Goal: Book appointment/travel/reservation

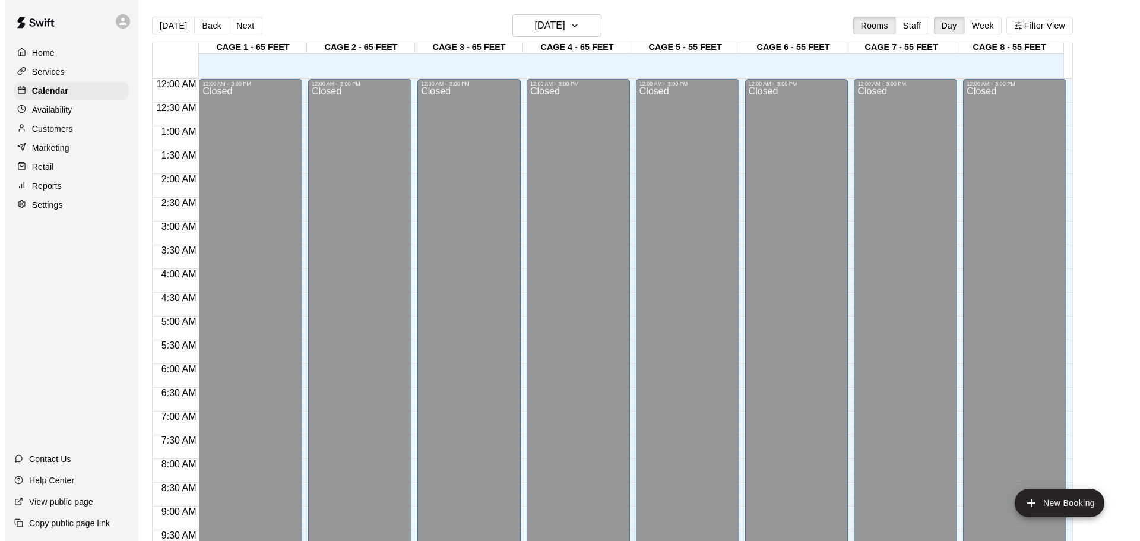
scroll to position [629, 0]
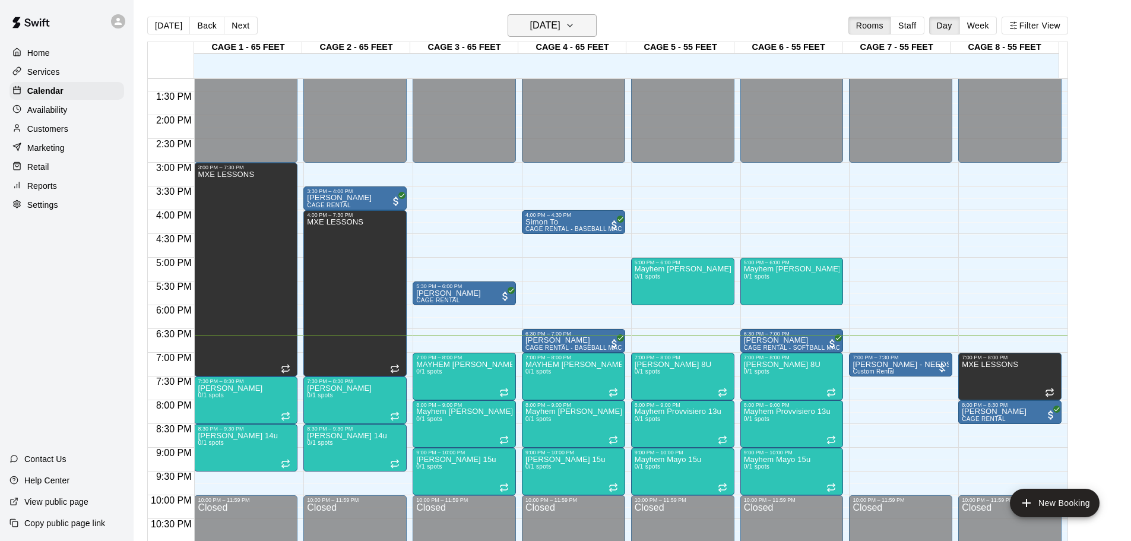
click at [561, 22] on h6 "[DATE]" at bounding box center [545, 25] width 30 height 17
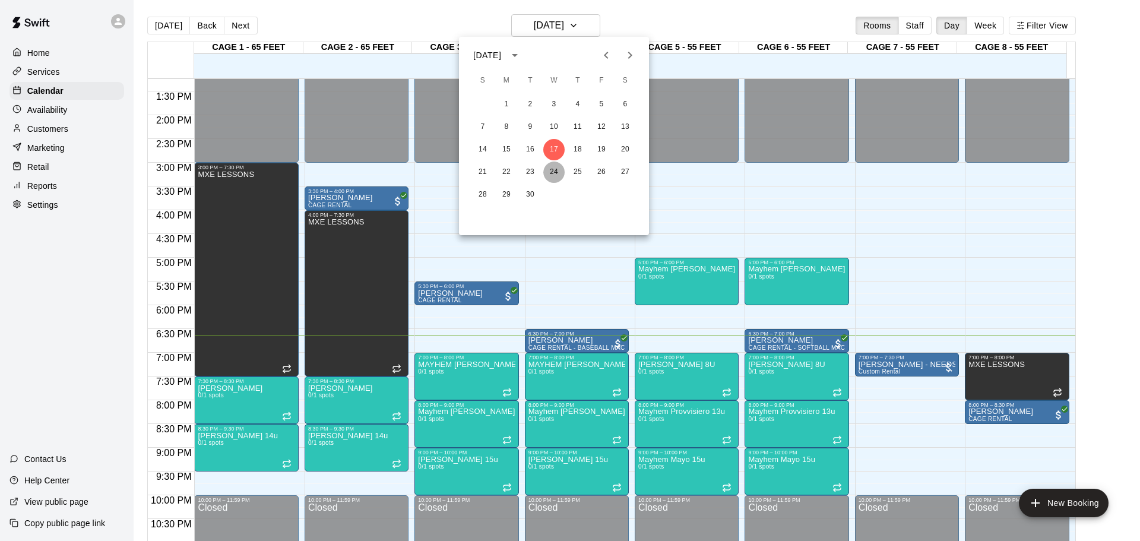
click at [551, 176] on button "24" at bounding box center [553, 172] width 21 height 21
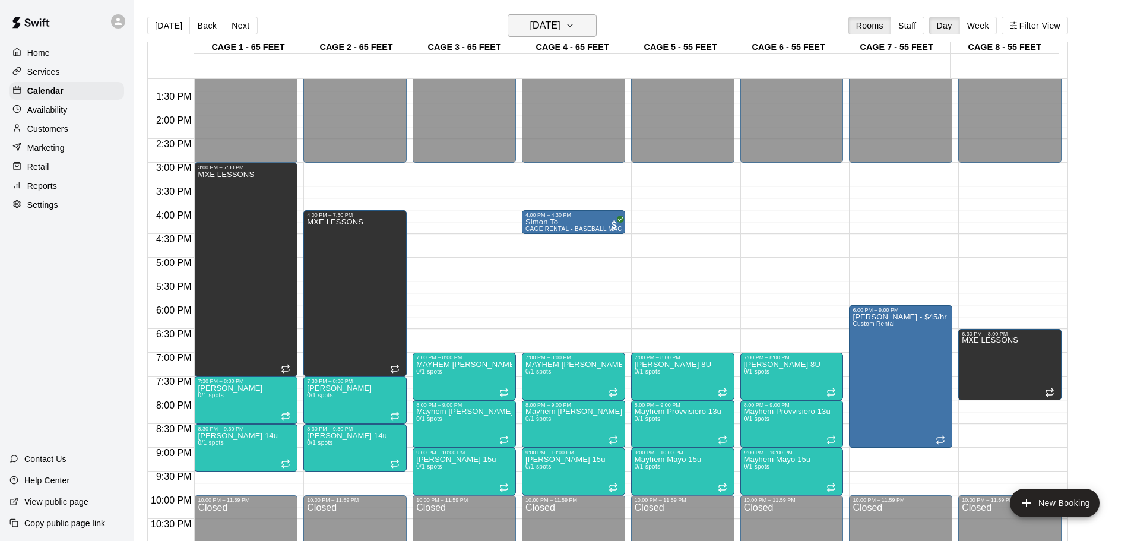
click at [532, 24] on h6 "[DATE]" at bounding box center [545, 25] width 30 height 17
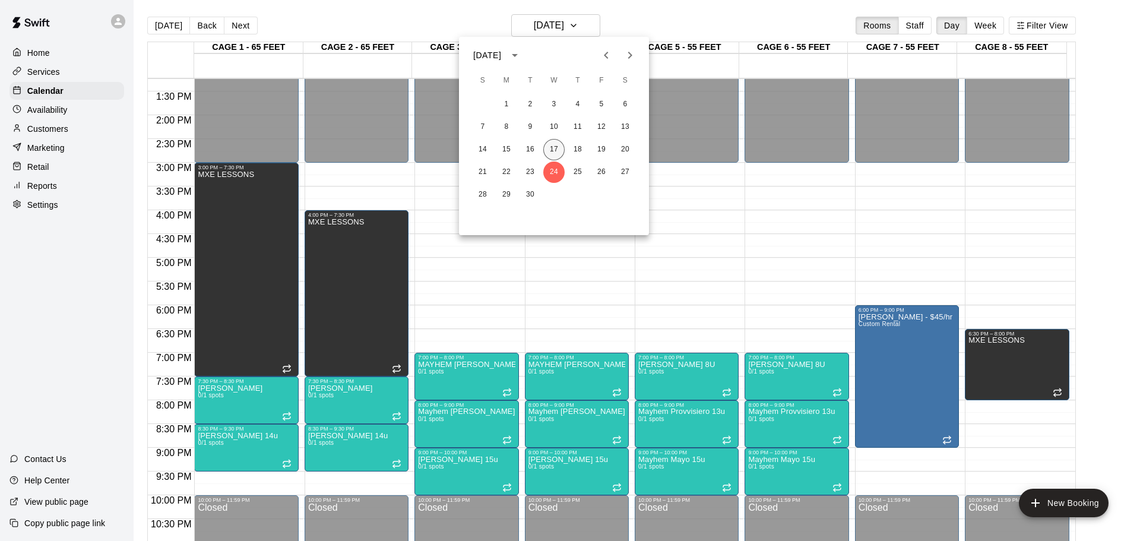
click at [552, 148] on button "17" at bounding box center [553, 149] width 21 height 21
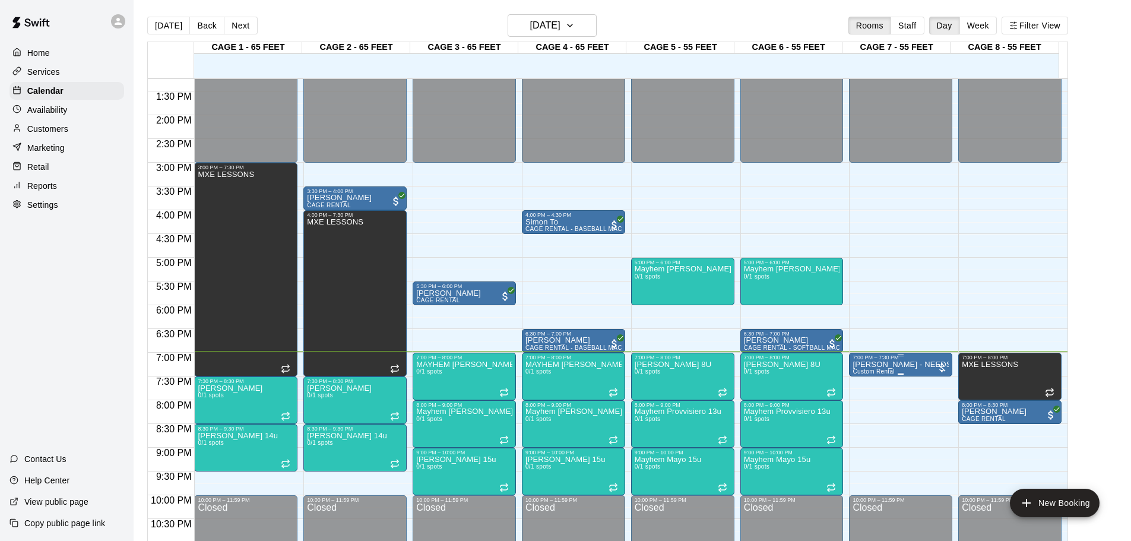
click at [879, 360] on div "7:00 PM – 7:30 PM" at bounding box center [901, 357] width 96 height 6
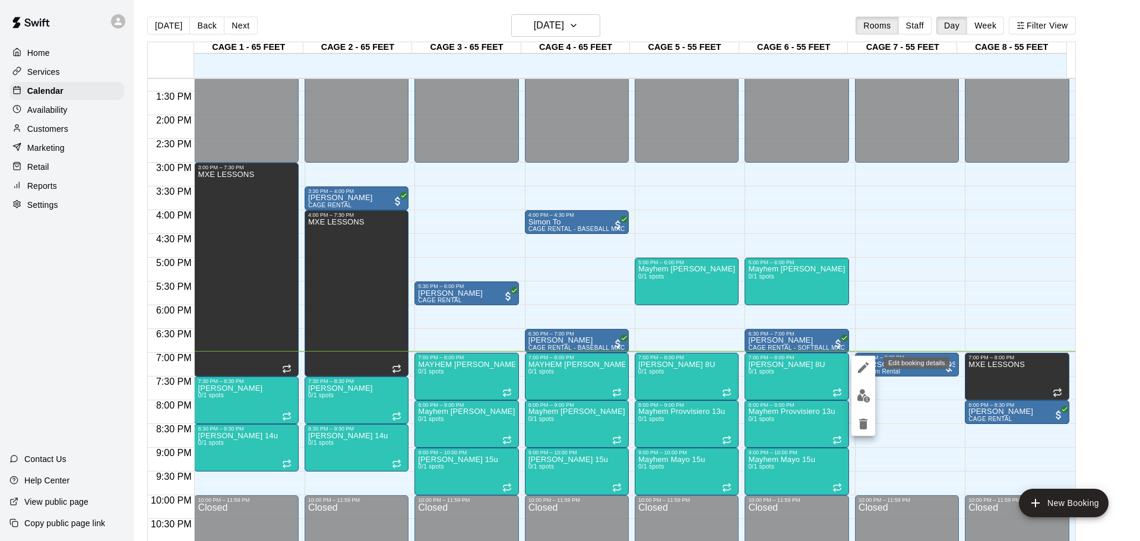
click at [865, 368] on icon "edit" at bounding box center [863, 367] width 11 height 11
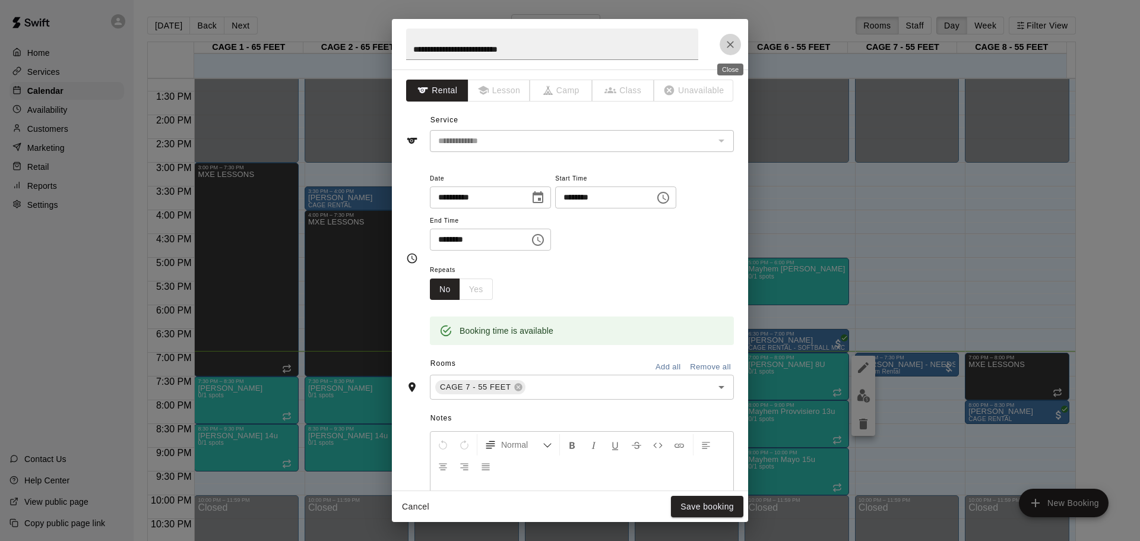
click at [732, 45] on icon "Close" at bounding box center [730, 45] width 12 height 12
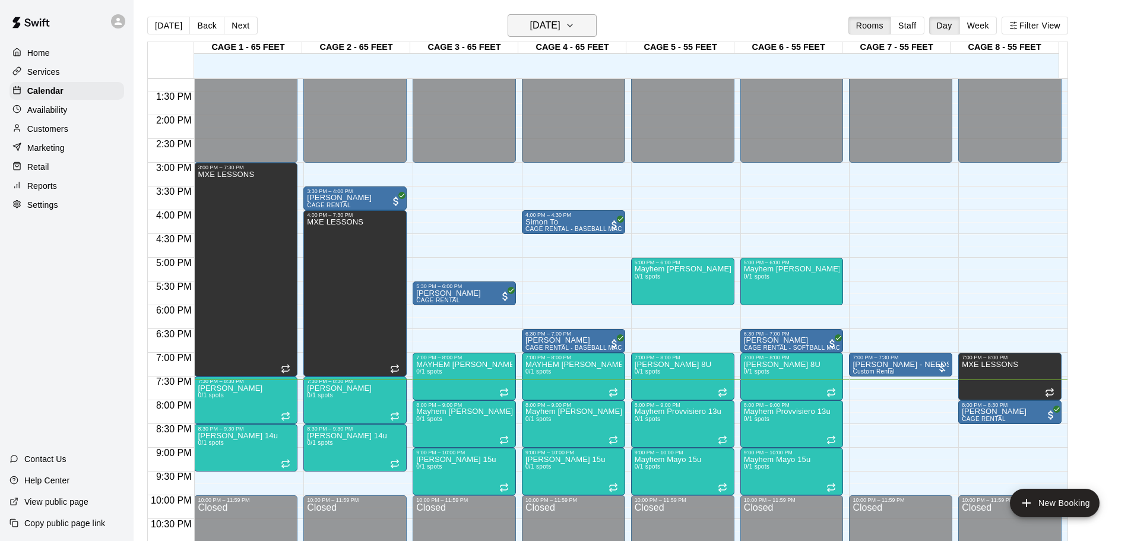
click at [537, 27] on h6 "[DATE]" at bounding box center [545, 25] width 30 height 17
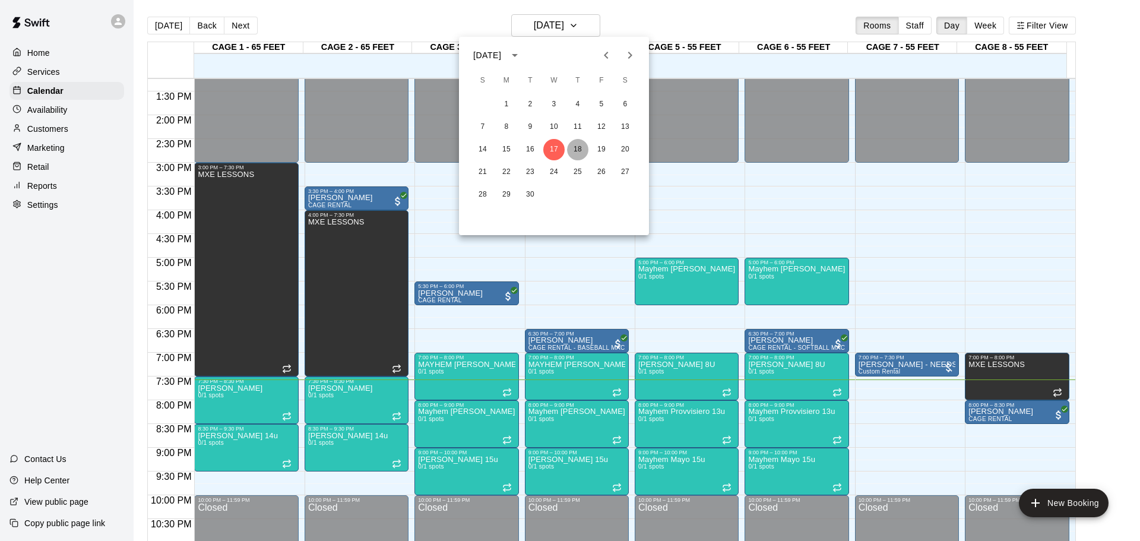
click at [569, 145] on button "18" at bounding box center [577, 149] width 21 height 21
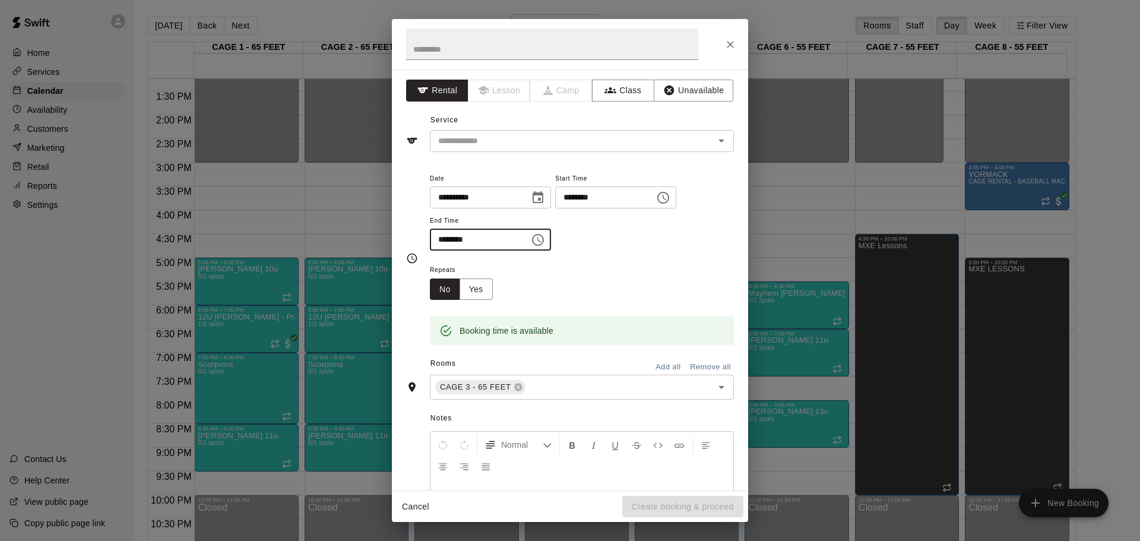
click at [454, 240] on input "********" at bounding box center [475, 240] width 91 height 22
click at [442, 239] on input "********" at bounding box center [475, 240] width 91 height 22
type input "********"
click at [425, 176] on div "**********" at bounding box center [570, 258] width 328 height 175
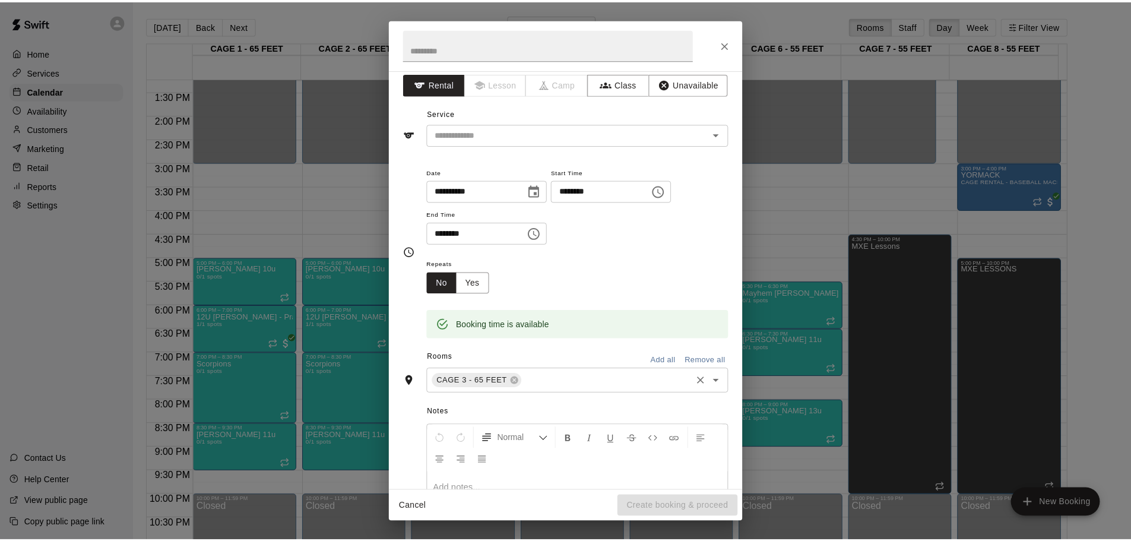
scroll to position [0, 0]
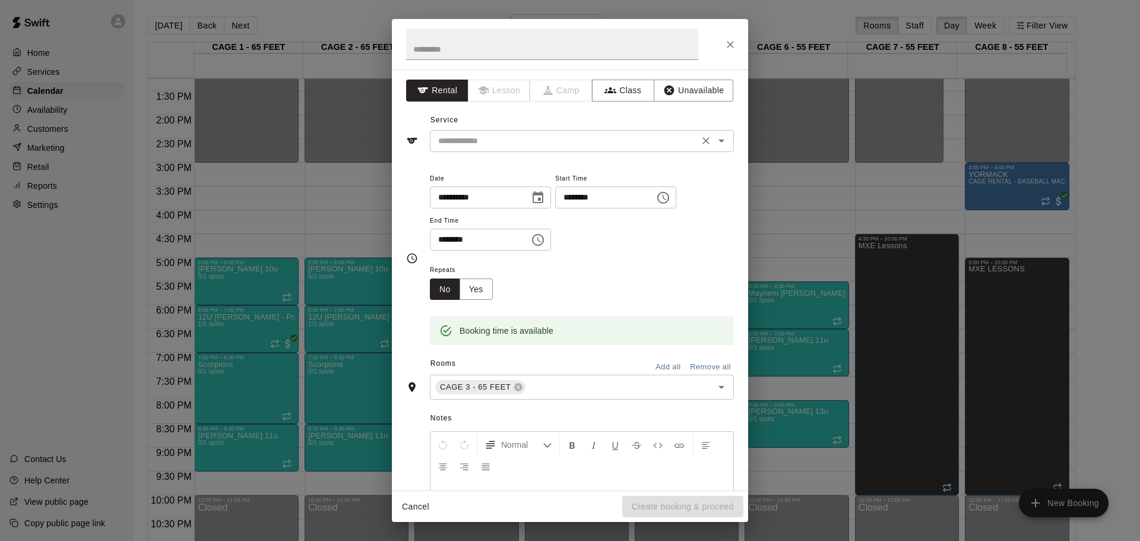
click at [490, 145] on input "text" at bounding box center [564, 141] width 262 height 15
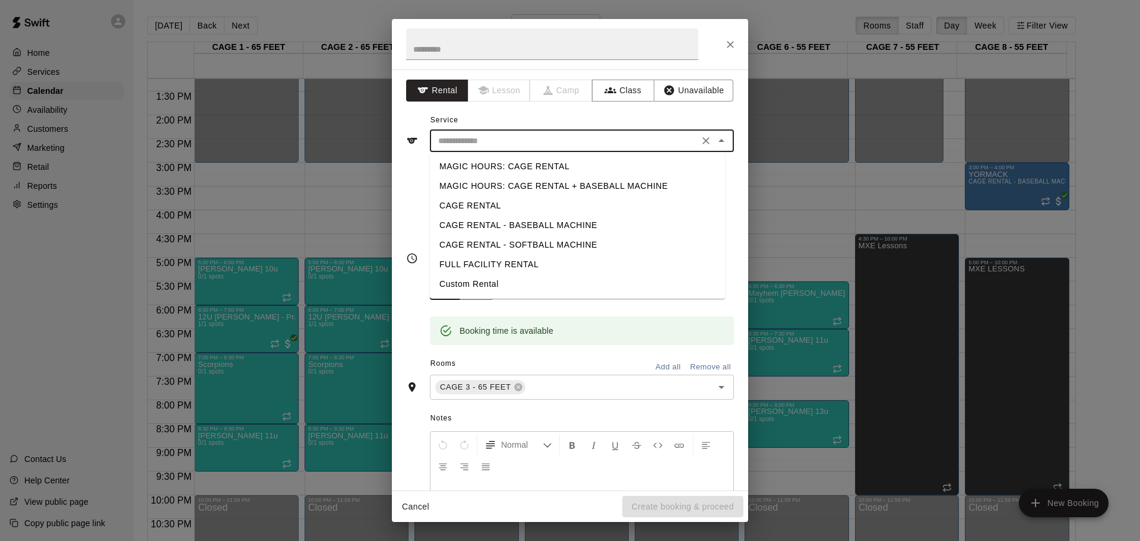
click at [490, 203] on li "CAGE RENTAL" at bounding box center [577, 206] width 295 height 20
type input "**********"
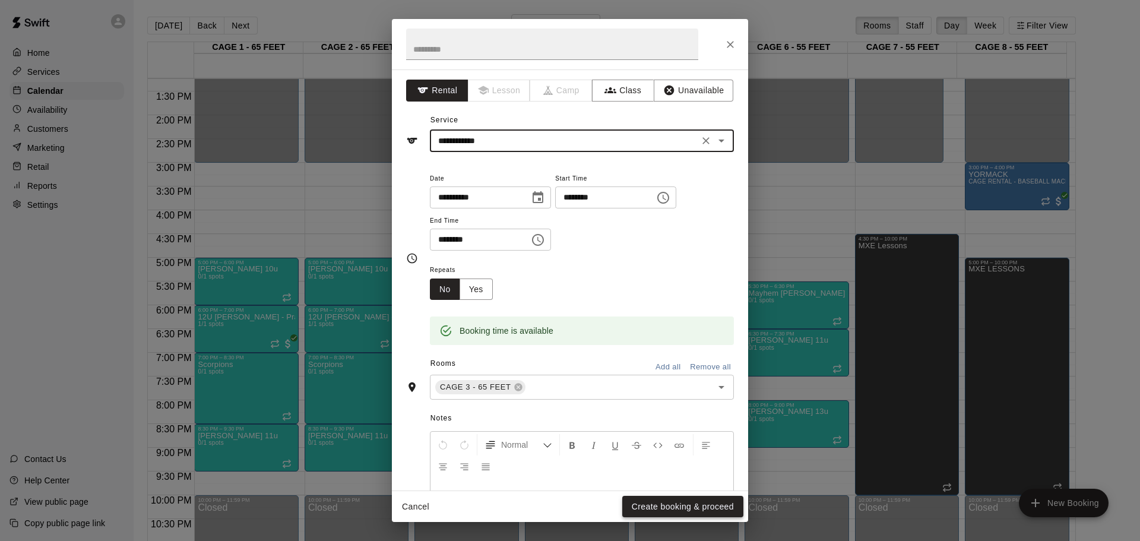
click at [647, 501] on button "Create booking & proceed" at bounding box center [682, 507] width 121 height 22
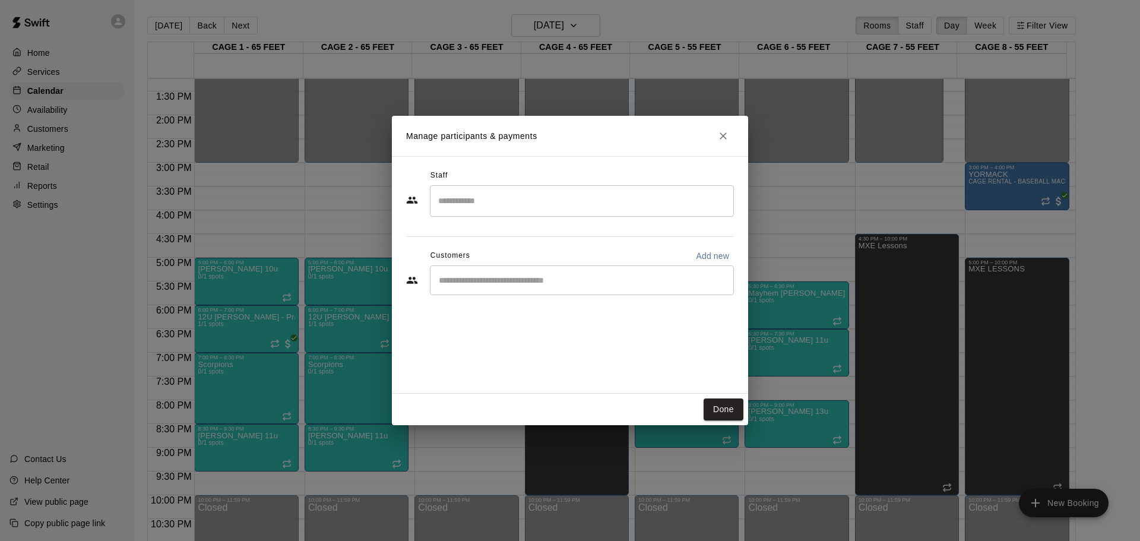
click at [461, 287] on div "​" at bounding box center [582, 280] width 304 height 30
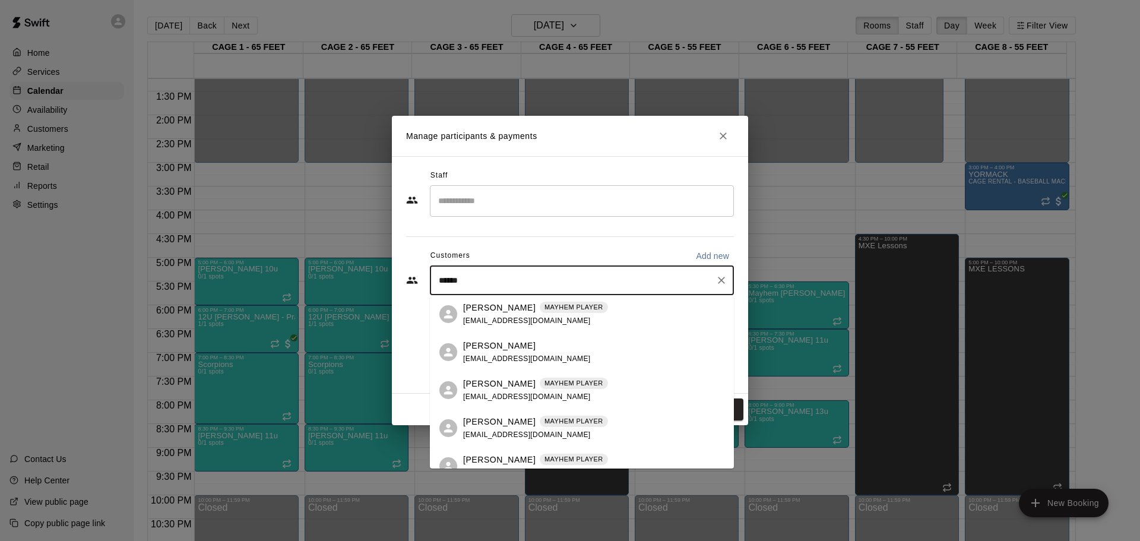
type input "******"
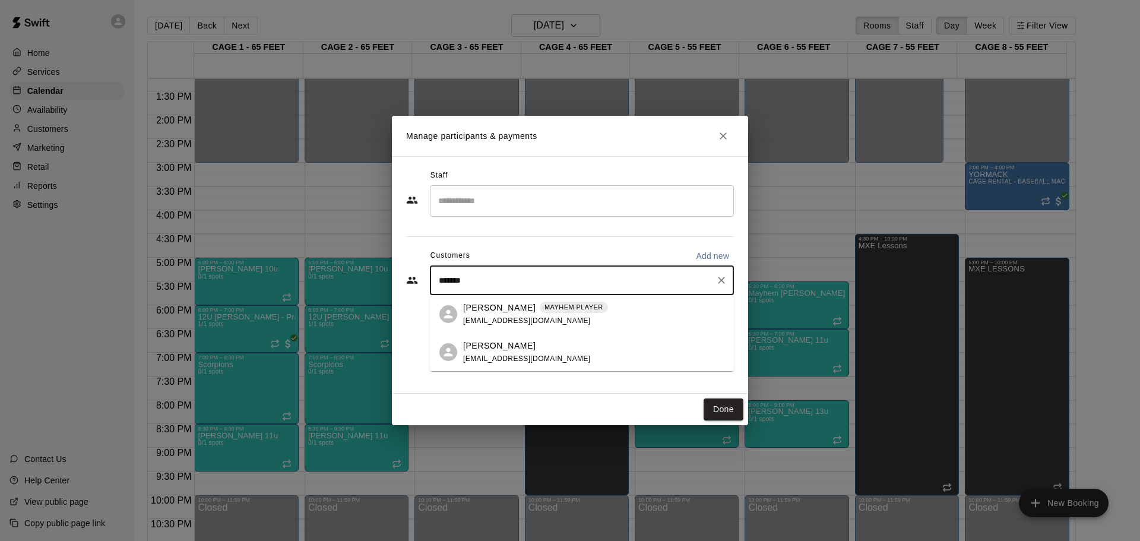
click at [464, 302] on p "[PERSON_NAME]" at bounding box center [499, 308] width 72 height 12
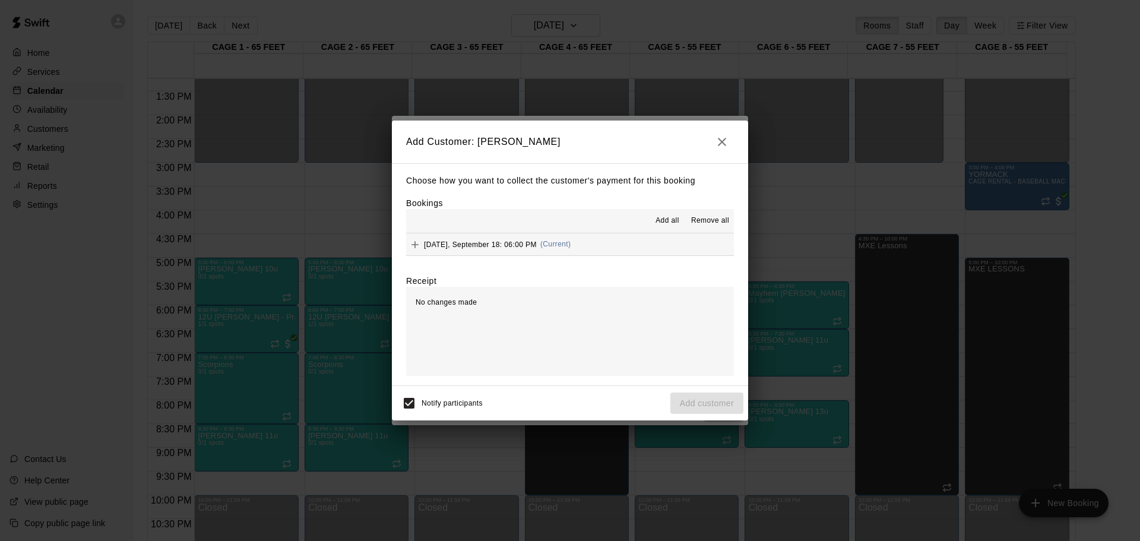
click at [545, 234] on button "[DATE], September 18: 06:00 PM (Current)" at bounding box center [570, 244] width 328 height 22
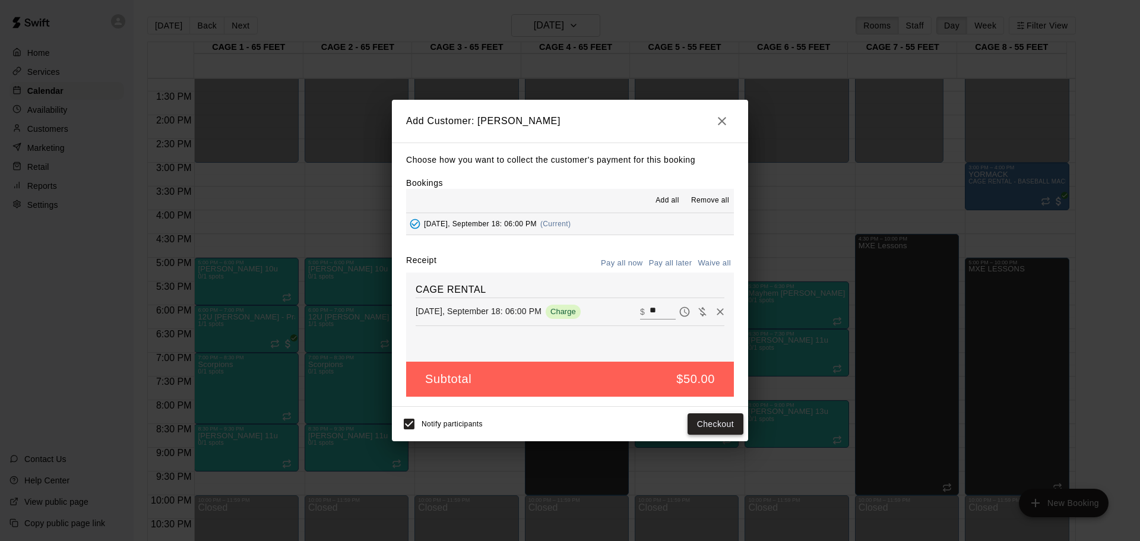
click at [723, 424] on button "Checkout" at bounding box center [716, 424] width 56 height 22
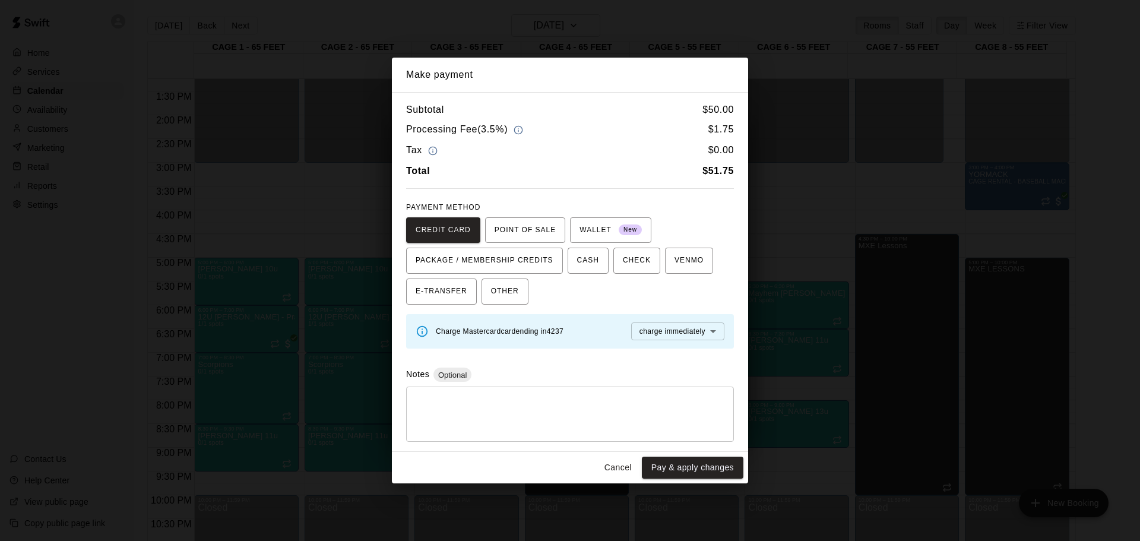
click at [634, 470] on button "Cancel" at bounding box center [618, 468] width 38 height 22
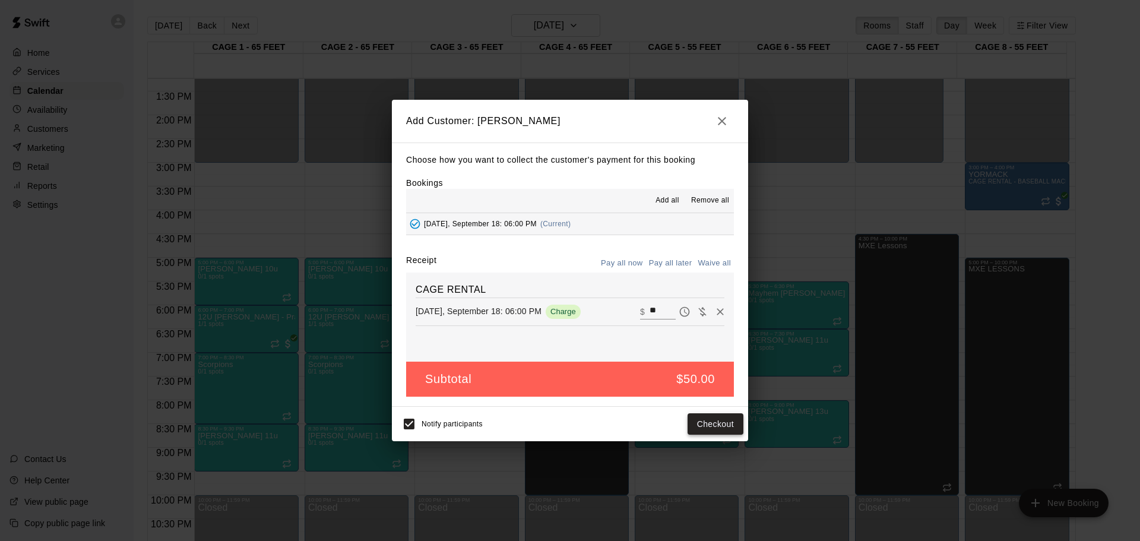
click at [704, 425] on button "Checkout" at bounding box center [716, 424] width 56 height 22
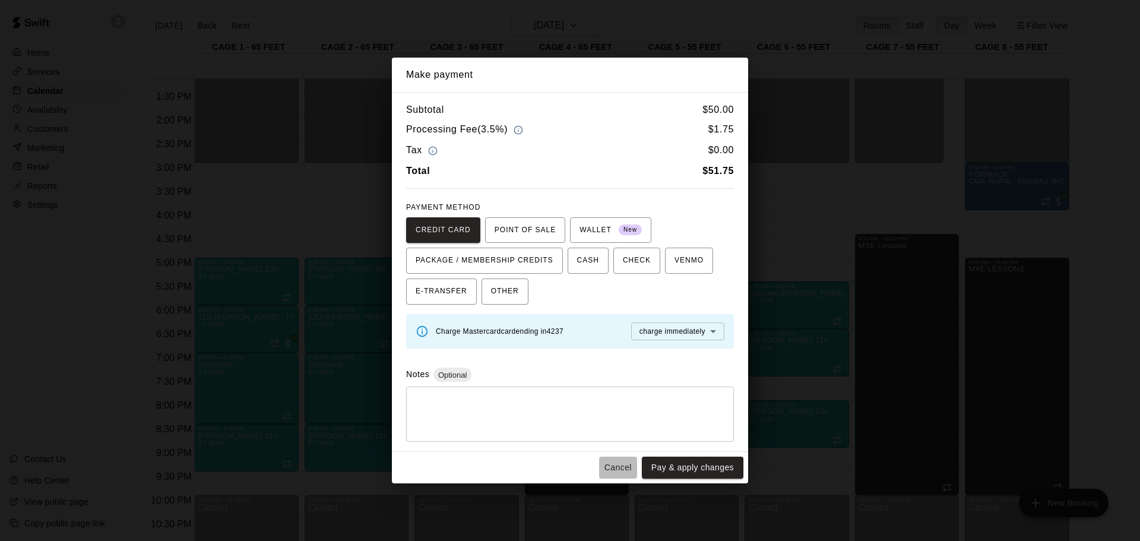
click at [625, 467] on button "Cancel" at bounding box center [618, 468] width 38 height 22
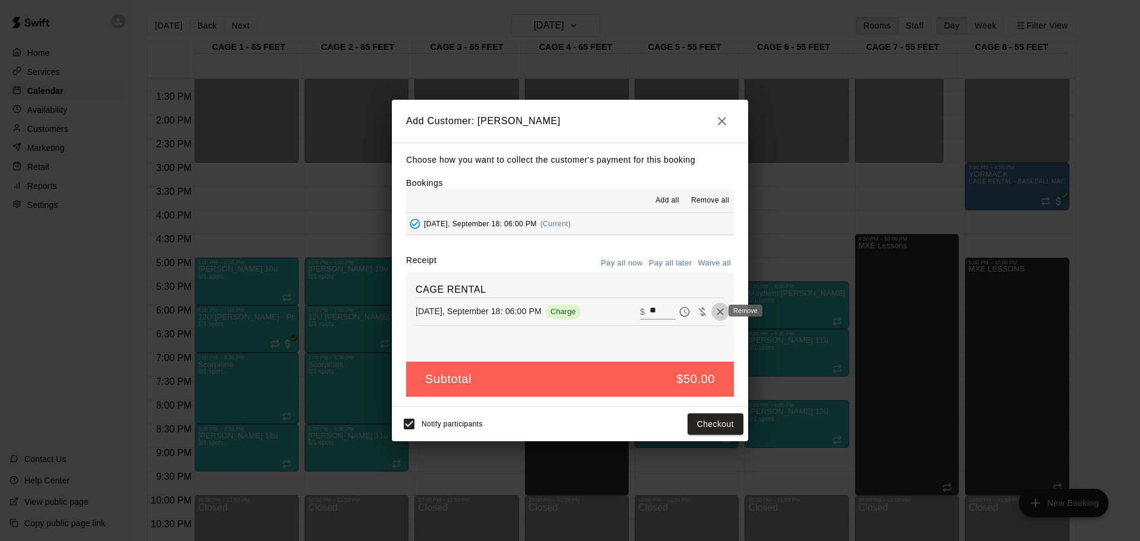
click at [715, 313] on icon "Remove" at bounding box center [720, 312] width 12 height 12
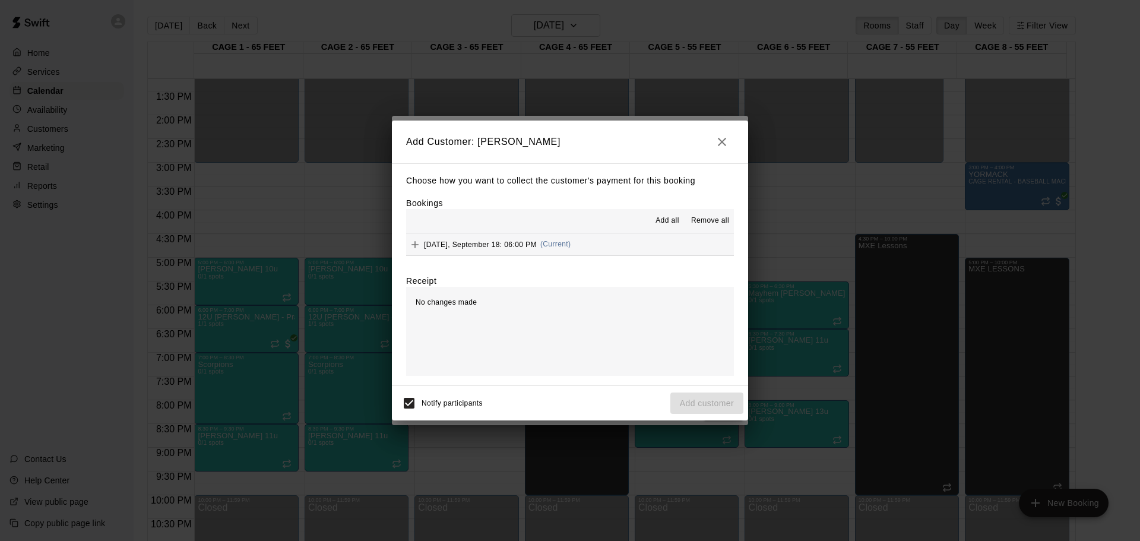
click at [494, 239] on div "[DATE], September 18: 06:00 PM (Current)" at bounding box center [488, 245] width 164 height 18
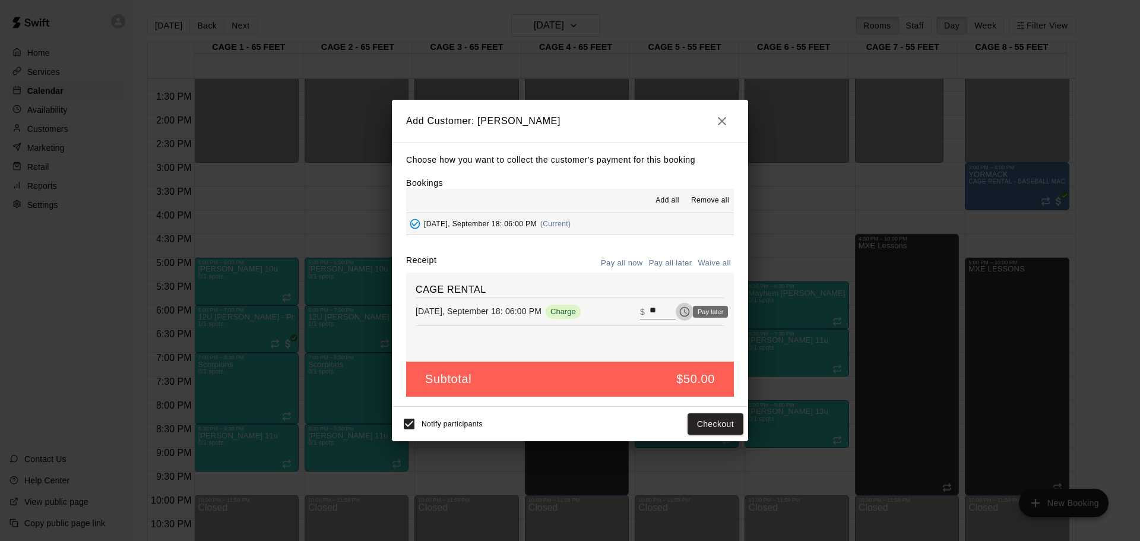
click at [679, 309] on icon "Pay later" at bounding box center [685, 312] width 12 height 12
click at [688, 423] on button "Add customer" at bounding box center [706, 424] width 73 height 22
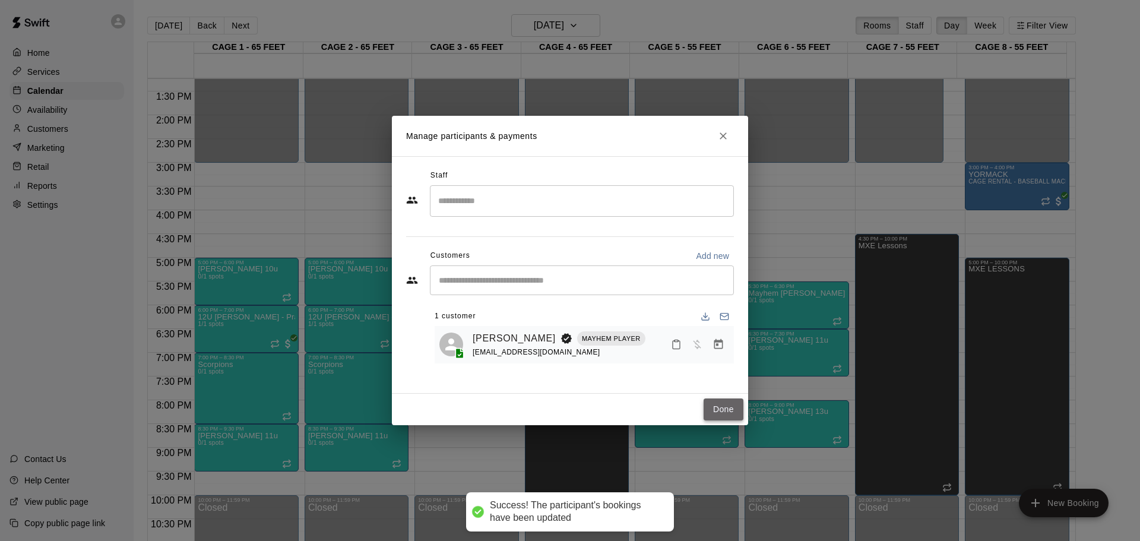
click at [714, 406] on button "Done" at bounding box center [724, 409] width 40 height 22
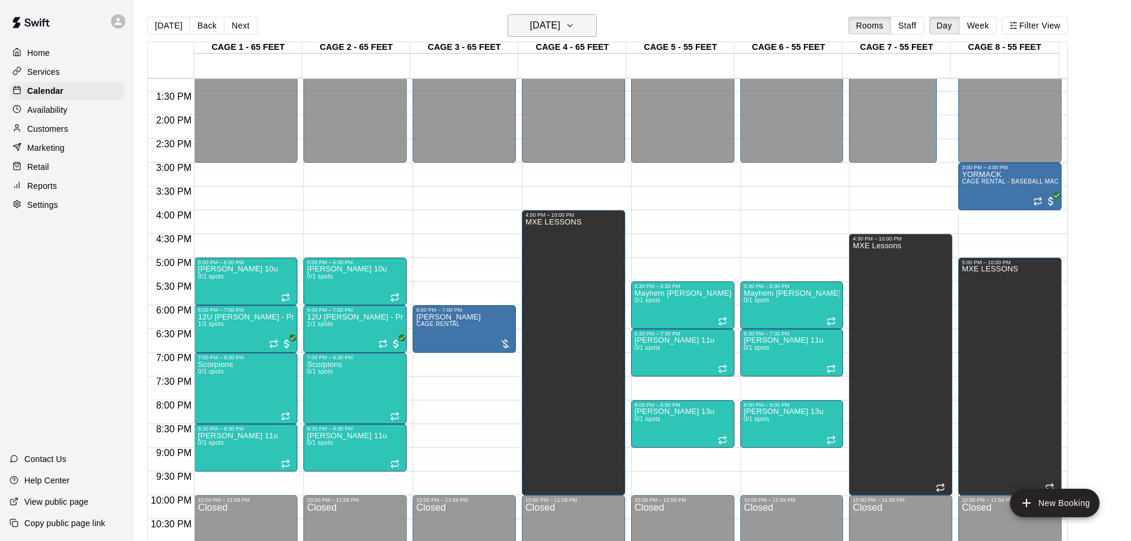
click at [566, 36] on button "[DATE]" at bounding box center [552, 25] width 89 height 23
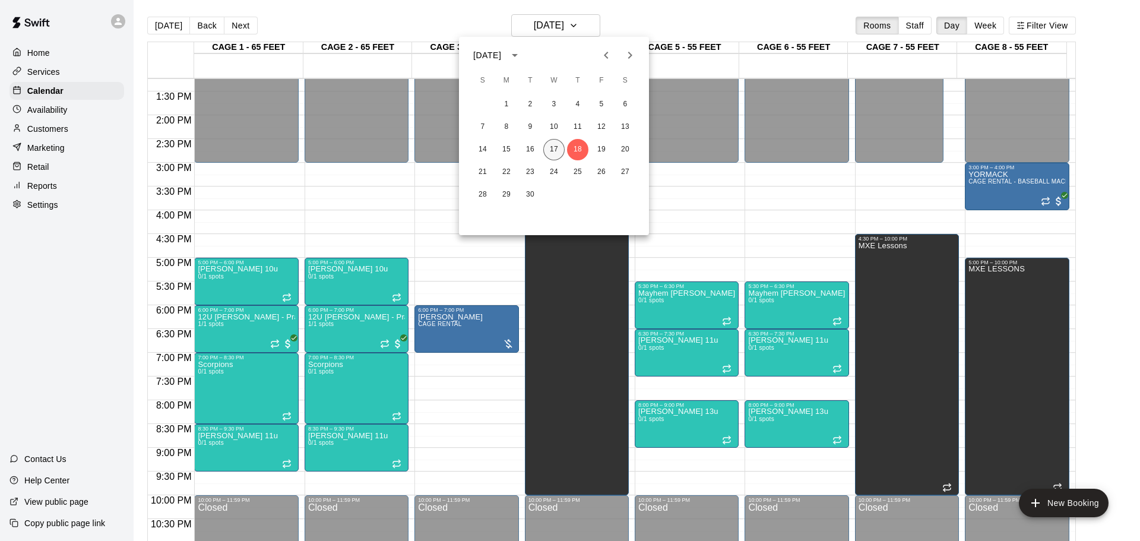
click at [548, 143] on button "17" at bounding box center [553, 149] width 21 height 21
